Goal: Transaction & Acquisition: Purchase product/service

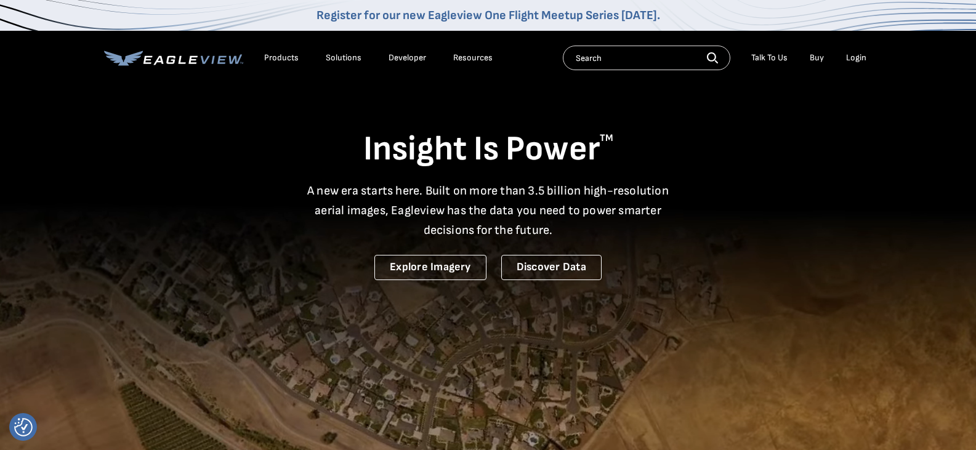
drag, startPoint x: 0, startPoint y: 0, endPoint x: 852, endPoint y: 60, distance: 854.5
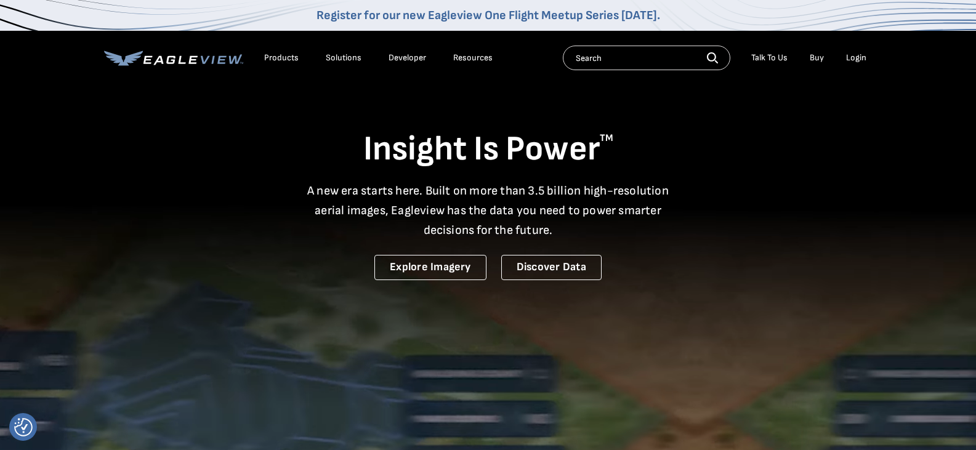
click at [852, 60] on div "Login" at bounding box center [856, 57] width 20 height 11
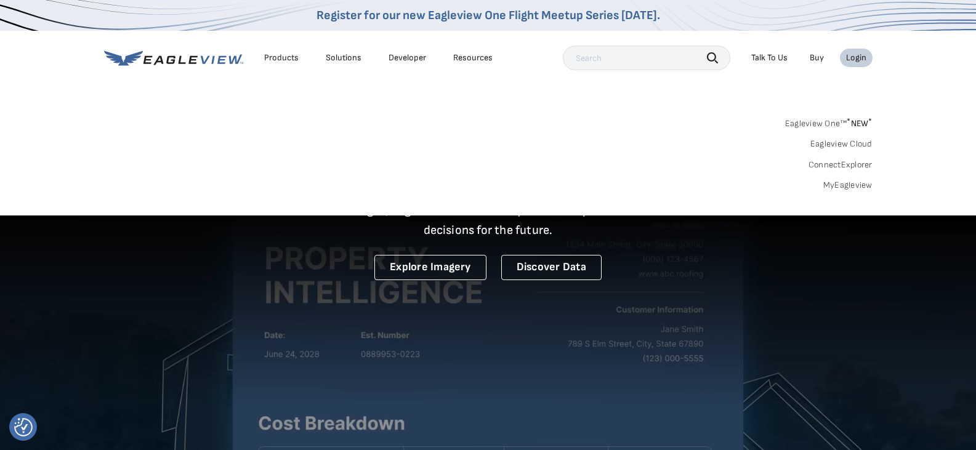
click at [846, 184] on link "MyEagleview" at bounding box center [847, 185] width 49 height 11
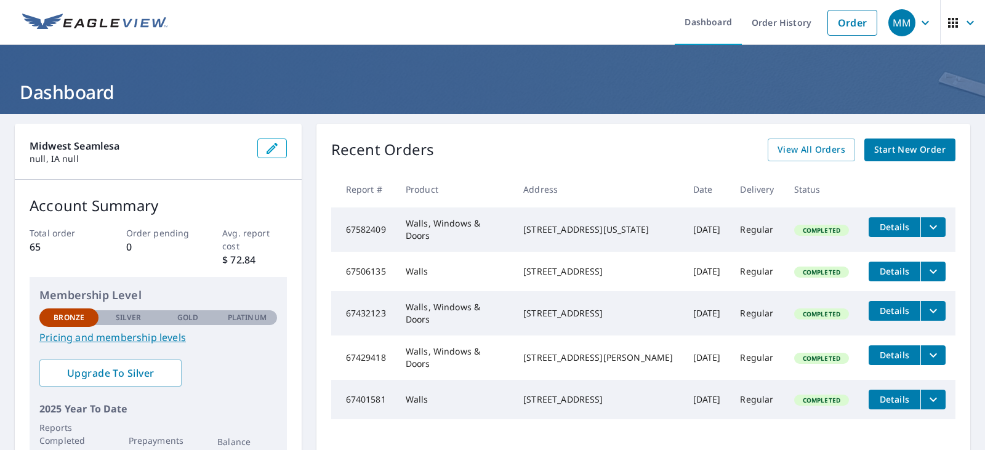
click at [894, 146] on span "Start New Order" at bounding box center [909, 149] width 71 height 15
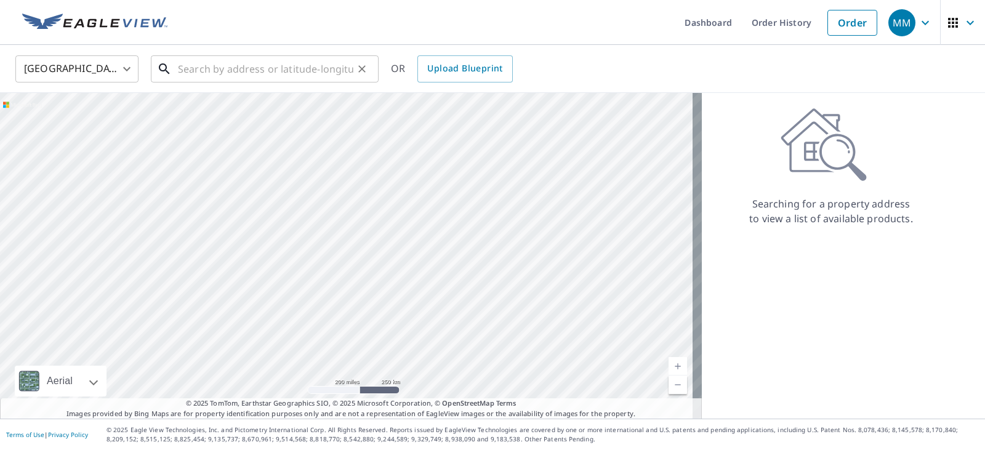
click at [216, 65] on input "text" at bounding box center [265, 69] width 175 height 34
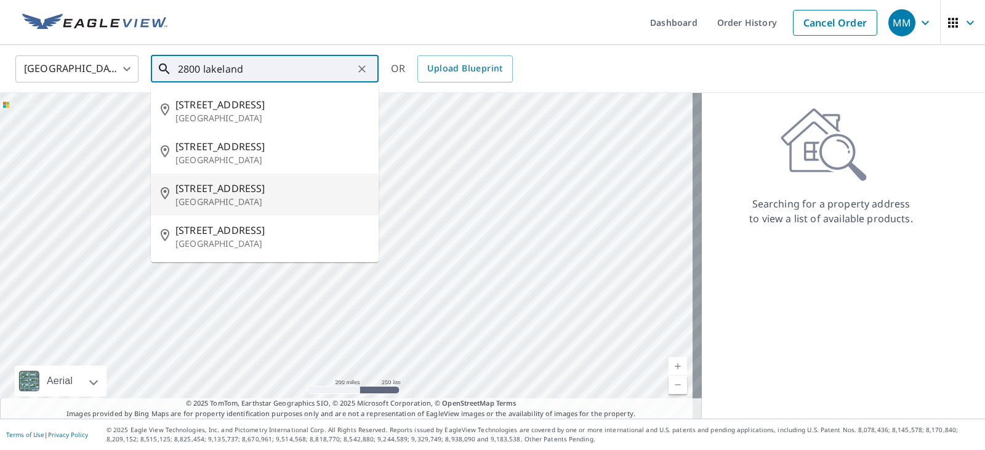
click at [234, 191] on span "2800 Lakeland Dr" at bounding box center [271, 188] width 193 height 15
type input "2800 Lakeland Dr Urbandale, IA 50322"
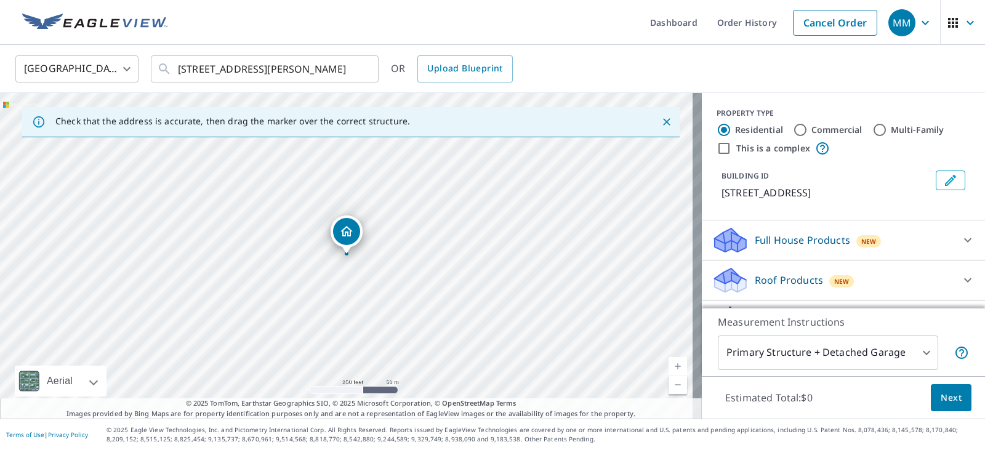
scroll to position [73, 0]
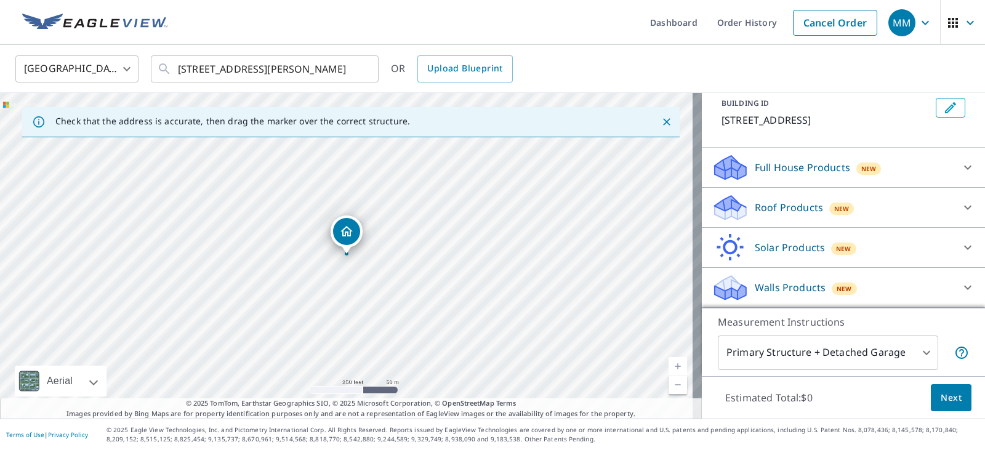
click at [795, 279] on div "Walls Products New" at bounding box center [831, 287] width 241 height 29
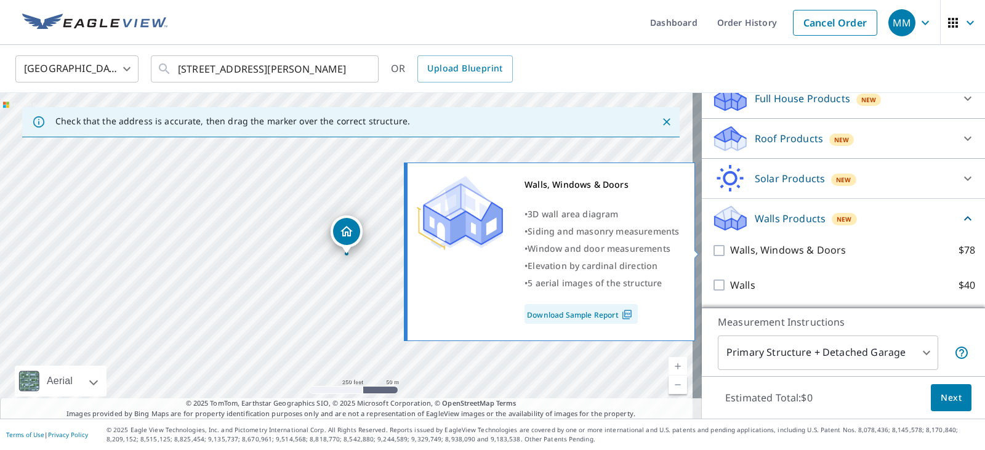
click at [711, 253] on input "Walls, Windows & Doors $78" at bounding box center [720, 250] width 18 height 15
checkbox input "true"
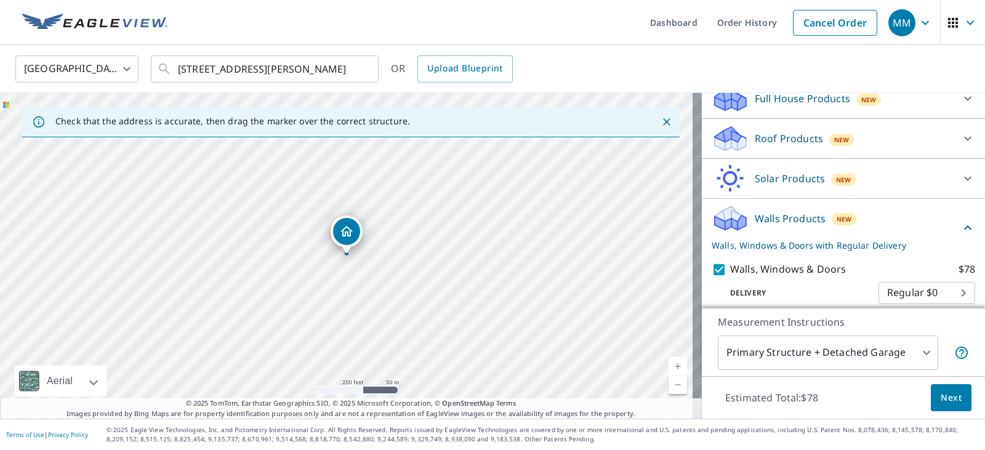
scroll to position [188, 0]
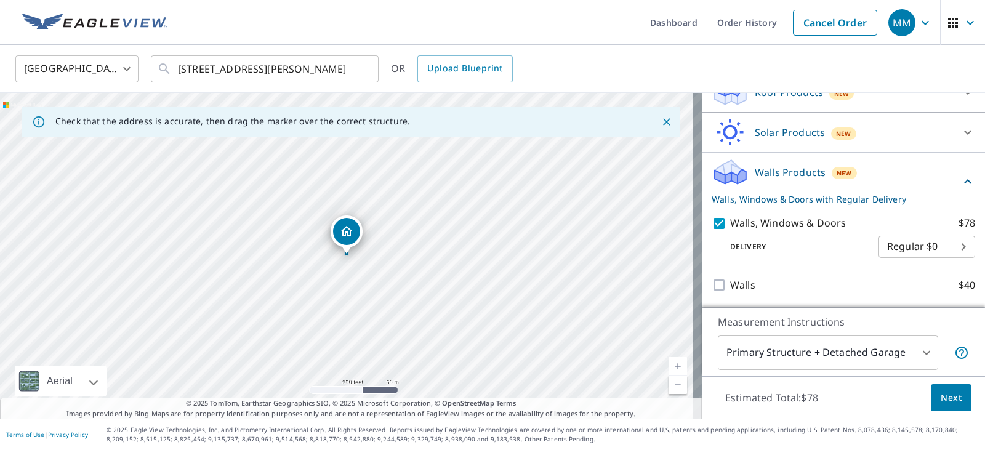
click at [940, 399] on span "Next" at bounding box center [950, 397] width 21 height 15
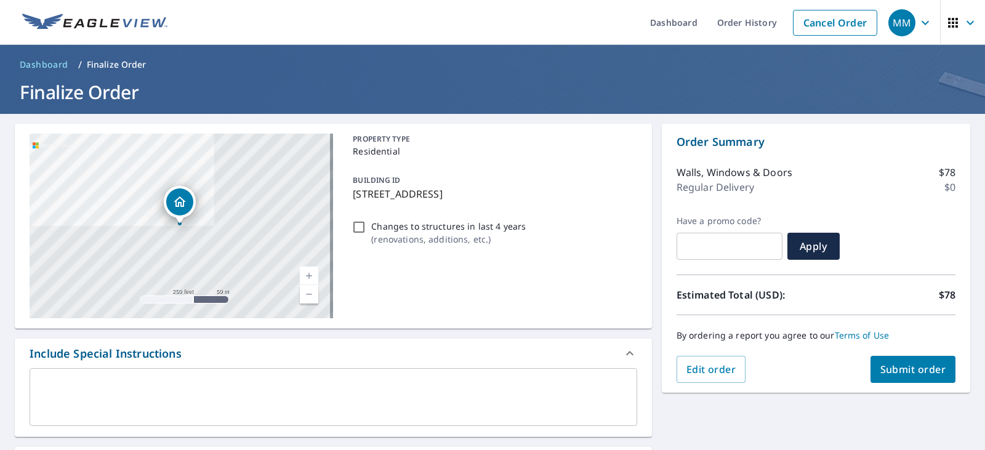
click at [911, 372] on span "Submit order" at bounding box center [913, 370] width 66 height 14
